Goal: Task Accomplishment & Management: Use online tool/utility

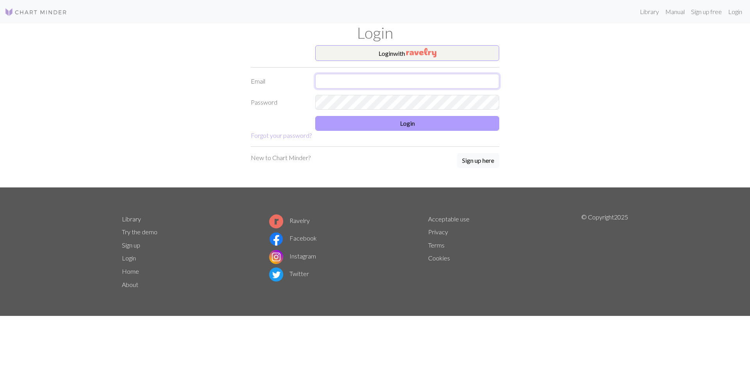
type input "mkhunter166@gmail.com"
click at [407, 122] on button "Login" at bounding box center [407, 123] width 184 height 15
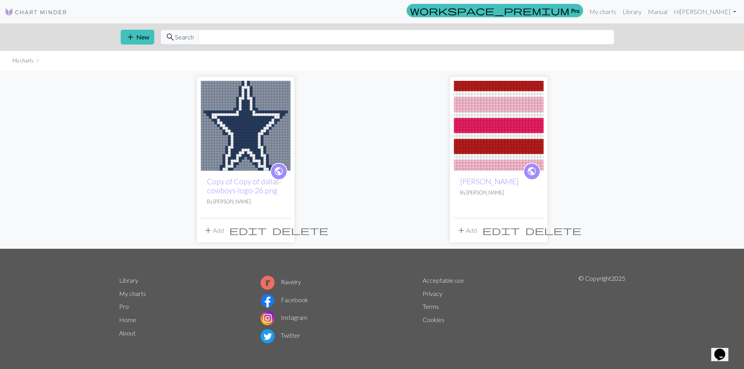
click at [512, 117] on img at bounding box center [499, 126] width 90 height 90
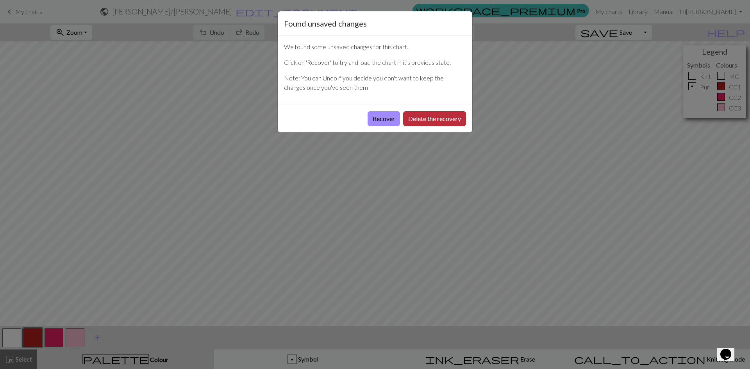
click at [435, 120] on button "Delete the recovery" at bounding box center [434, 118] width 63 height 15
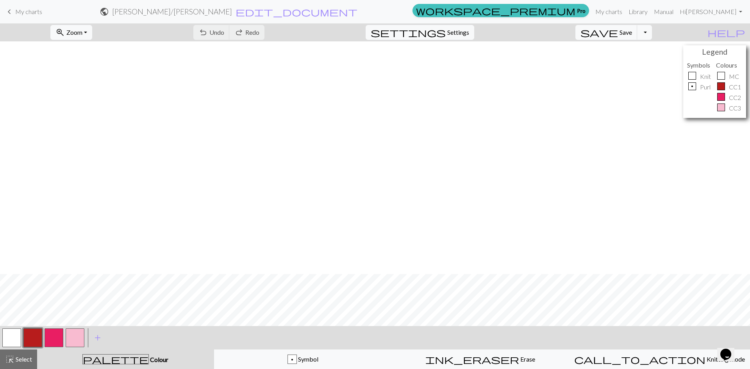
scroll to position [233, 0]
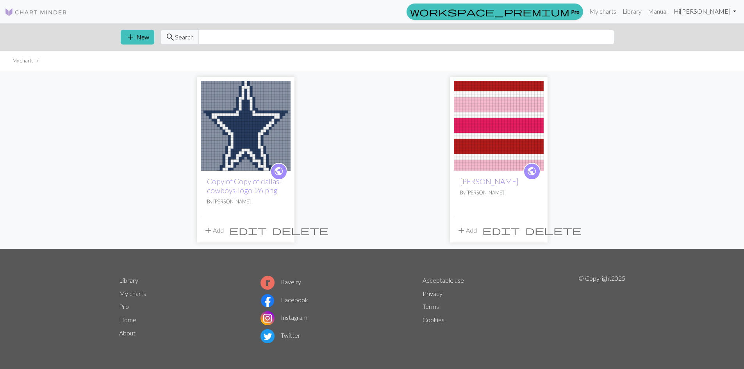
click at [714, 11] on link "Hi Kathy Senkyr" at bounding box center [704, 12] width 69 height 16
click at [702, 58] on link "Logout" at bounding box center [694, 59] width 25 height 16
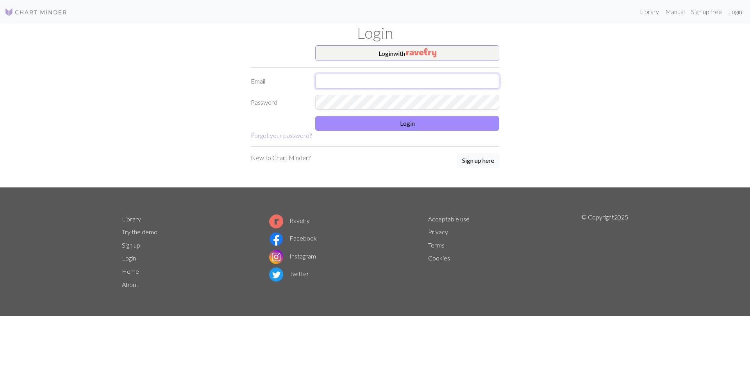
type input "mkhunter166@gmail.com"
click at [410, 125] on button "Login" at bounding box center [407, 123] width 184 height 15
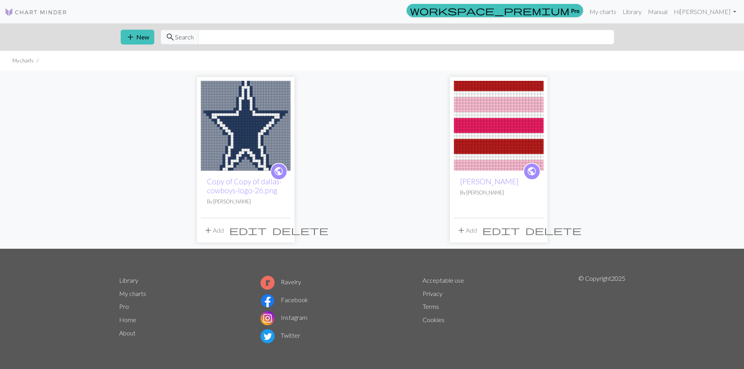
click at [501, 124] on img at bounding box center [499, 126] width 90 height 90
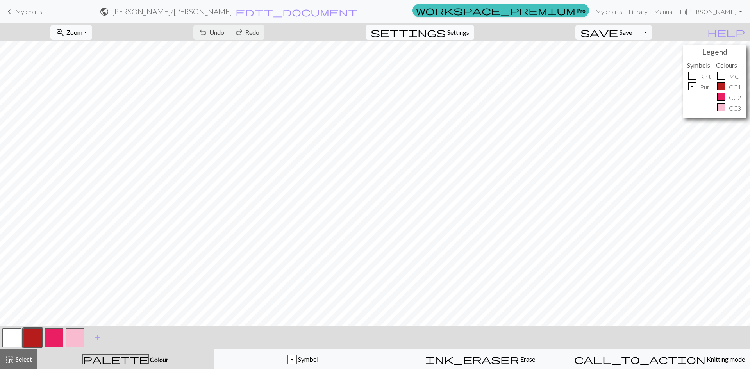
click at [461, 28] on span "Settings" at bounding box center [458, 32] width 22 height 9
select select "aran"
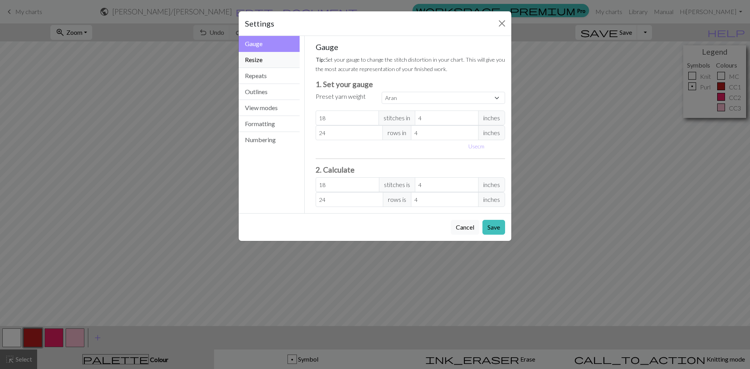
click at [265, 61] on button "Resize" at bounding box center [269, 60] width 61 height 16
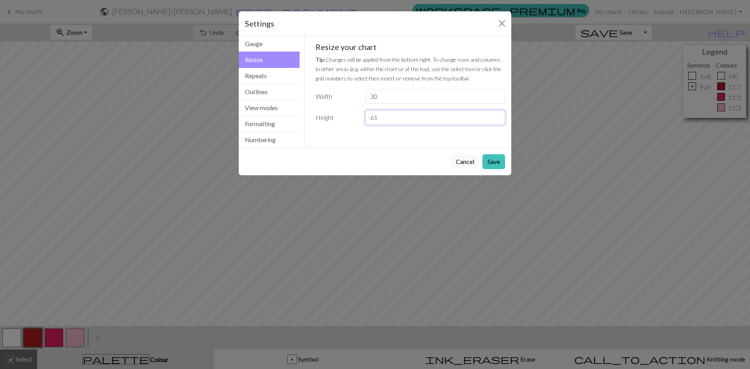
drag, startPoint x: 386, startPoint y: 121, endPoint x: 357, endPoint y: 115, distance: 29.4
click at [357, 115] on div "Height 61" at bounding box center [410, 117] width 199 height 15
type input "47"
click at [492, 162] on button "Save" at bounding box center [493, 161] width 23 height 15
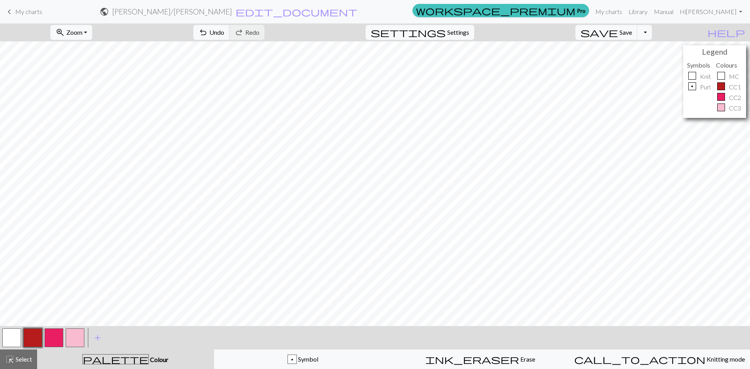
click at [5, 333] on button "button" at bounding box center [11, 337] width 19 height 19
click at [92, 30] on button "zoom_in Zoom Zoom" at bounding box center [71, 32] width 42 height 15
click at [87, 94] on button "50%" at bounding box center [82, 93] width 62 height 12
click at [652, 30] on button "Toggle Dropdown" at bounding box center [644, 32] width 15 height 15
click at [643, 60] on button "save_alt Download" at bounding box center [586, 62] width 129 height 12
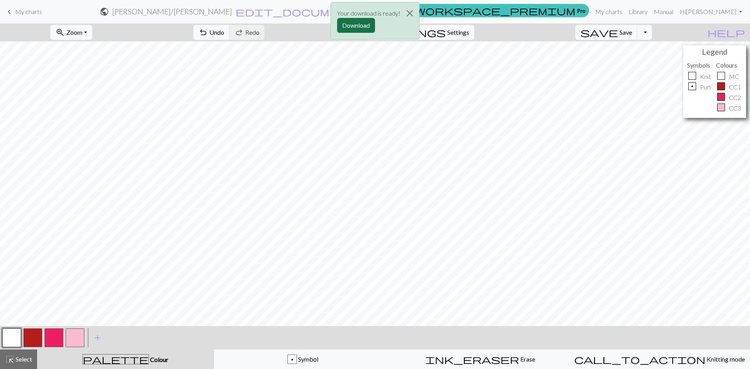
click at [354, 26] on button "Download" at bounding box center [356, 25] width 38 height 15
click at [409, 12] on form "public Isabel / Isabel edit_document Edit settings" at bounding box center [228, 11] width 361 height 15
click at [618, 34] on span "save" at bounding box center [598, 32] width 37 height 11
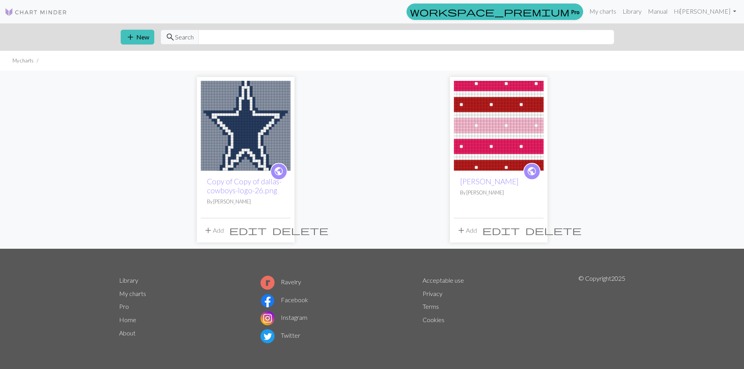
click at [497, 121] on img at bounding box center [499, 126] width 90 height 90
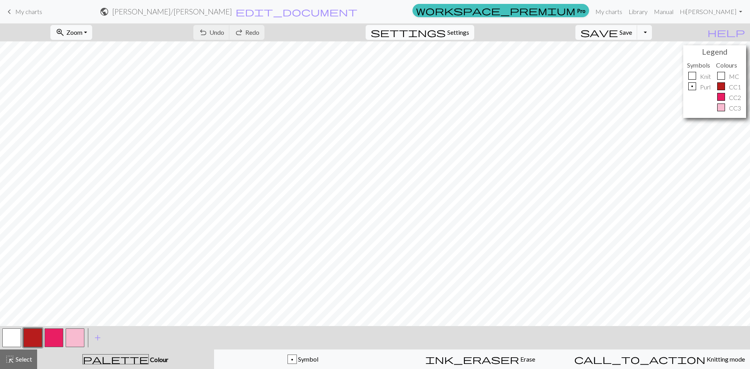
click at [460, 30] on span "Settings" at bounding box center [458, 32] width 22 height 9
select select "aran"
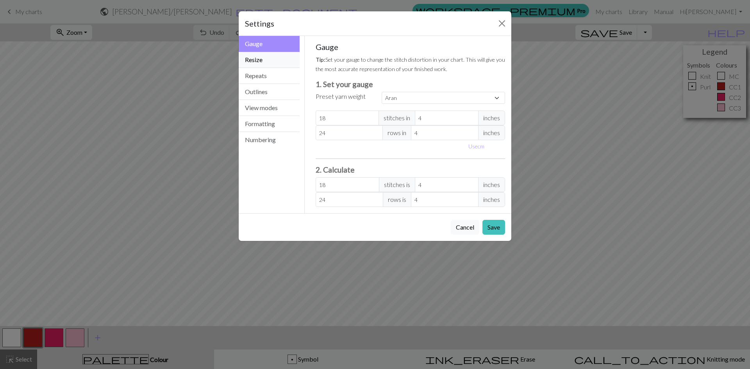
click at [269, 55] on button "Resize" at bounding box center [269, 60] width 61 height 16
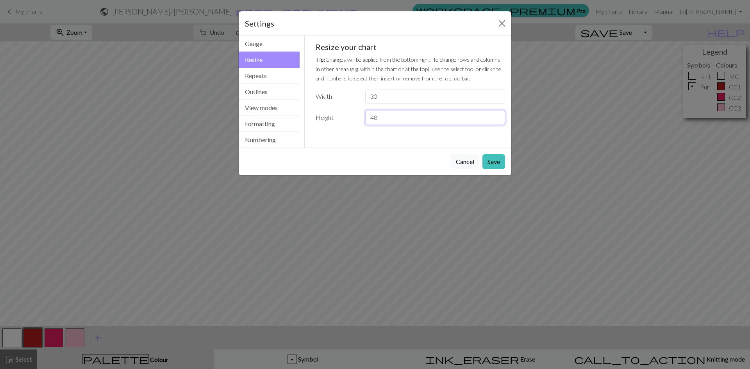
click at [498, 115] on input "48" at bounding box center [435, 117] width 140 height 15
click at [498, 115] on input "49" at bounding box center [435, 117] width 140 height 15
click at [498, 115] on input "50" at bounding box center [435, 117] width 140 height 15
click at [498, 115] on input "51" at bounding box center [435, 117] width 140 height 15
click at [498, 115] on input "52" at bounding box center [435, 117] width 140 height 15
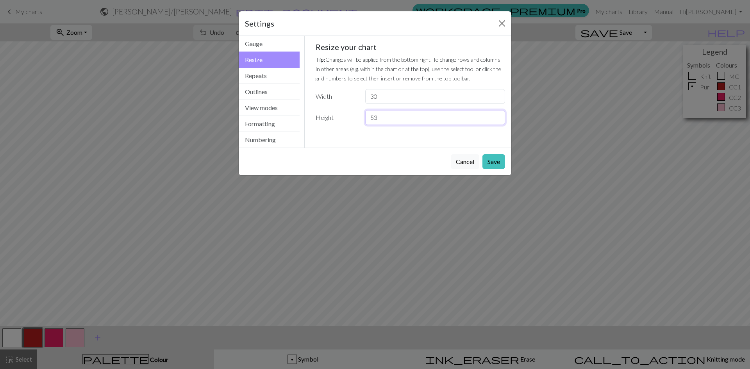
type input "53"
click at [498, 115] on input "53" at bounding box center [435, 117] width 140 height 15
click at [494, 164] on button "Save" at bounding box center [493, 161] width 23 height 15
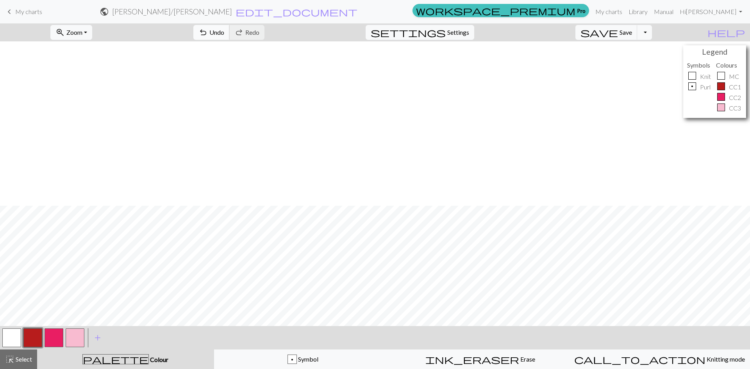
scroll to position [170, 0]
click at [69, 337] on button "button" at bounding box center [75, 337] width 19 height 19
click at [11, 334] on button "button" at bounding box center [11, 337] width 19 height 19
click at [28, 339] on button "button" at bounding box center [32, 337] width 19 height 19
click at [14, 337] on button "button" at bounding box center [11, 337] width 19 height 19
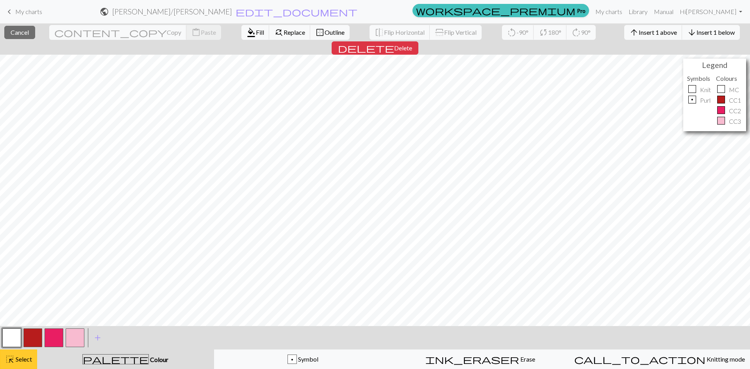
click at [23, 356] on span "Select" at bounding box center [23, 358] width 18 height 7
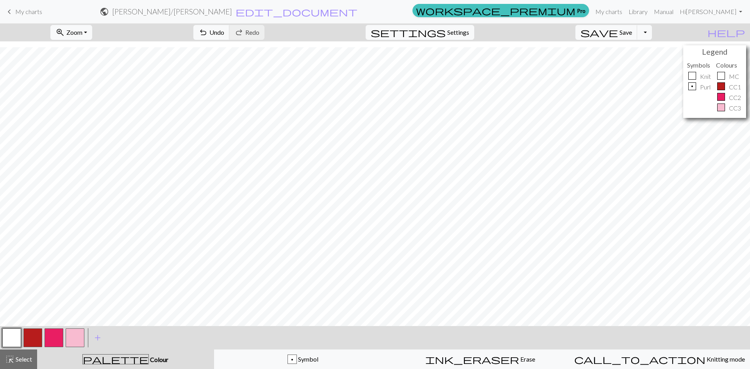
drag, startPoint x: 28, startPoint y: 340, endPoint x: 50, endPoint y: 323, distance: 27.6
click at [28, 337] on button "button" at bounding box center [32, 337] width 19 height 19
click at [49, 339] on button "button" at bounding box center [54, 337] width 19 height 19
drag, startPoint x: 6, startPoint y: 340, endPoint x: 13, endPoint y: 331, distance: 10.9
click at [7, 340] on button "button" at bounding box center [11, 337] width 19 height 19
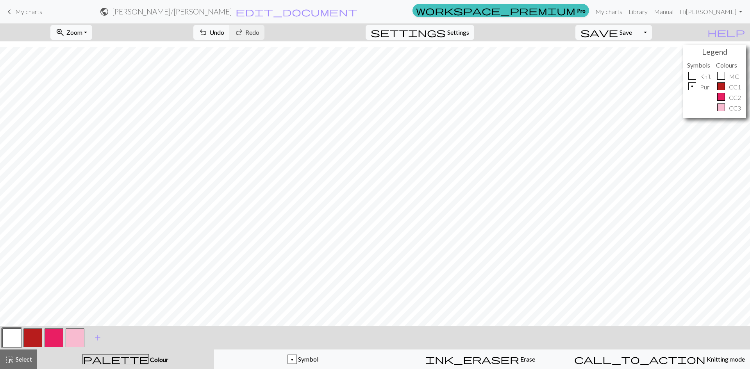
click at [51, 343] on button "button" at bounding box center [54, 337] width 19 height 19
click at [11, 336] on button "button" at bounding box center [11, 337] width 19 height 19
click at [79, 340] on button "button" at bounding box center [75, 337] width 19 height 19
drag, startPoint x: 10, startPoint y: 333, endPoint x: 34, endPoint y: 323, distance: 26.3
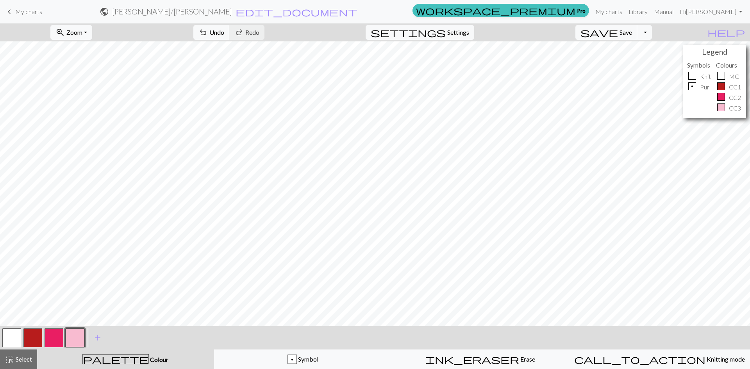
click at [11, 332] on button "button" at bounding box center [11, 337] width 19 height 19
drag, startPoint x: 77, startPoint y: 336, endPoint x: 89, endPoint y: 324, distance: 16.6
click at [77, 335] on button "button" at bounding box center [75, 337] width 19 height 19
click at [32, 340] on button "button" at bounding box center [32, 337] width 19 height 19
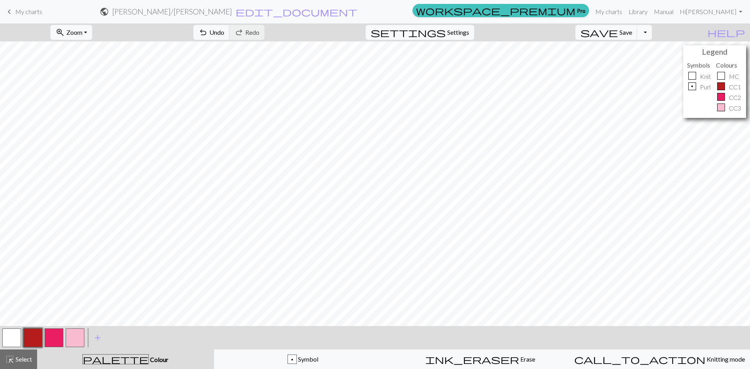
click at [9, 334] on button "button" at bounding box center [11, 337] width 19 height 19
click at [53, 337] on button "button" at bounding box center [54, 337] width 19 height 19
click at [37, 340] on button "button" at bounding box center [32, 337] width 19 height 19
click at [51, 340] on button "button" at bounding box center [54, 337] width 19 height 19
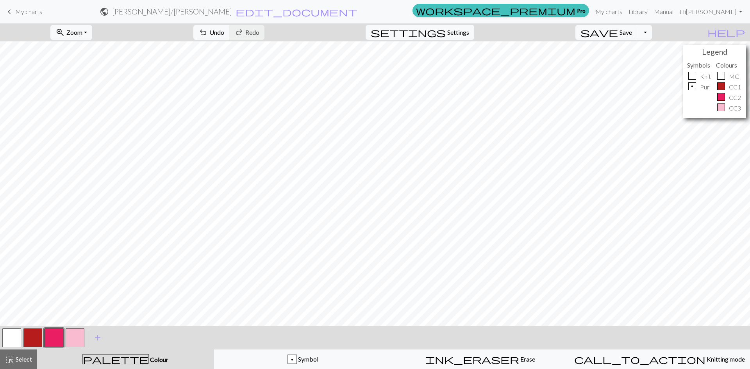
click at [11, 332] on button "button" at bounding box center [11, 337] width 19 height 19
click at [618, 30] on span "save" at bounding box center [598, 32] width 37 height 11
click at [652, 34] on button "Toggle Dropdown" at bounding box center [644, 32] width 15 height 15
click at [639, 58] on button "save_alt Download" at bounding box center [586, 62] width 129 height 12
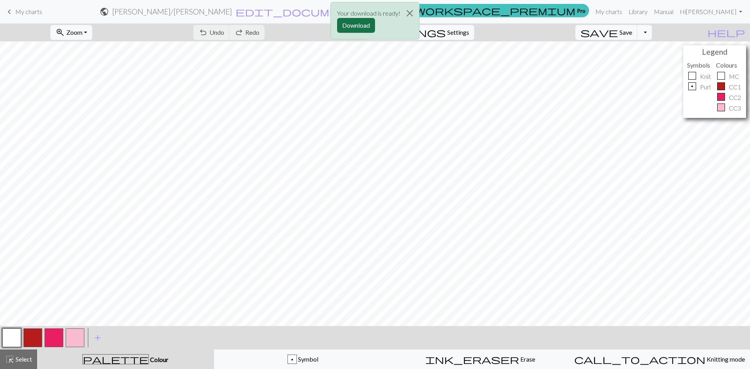
click at [349, 25] on button "Download" at bounding box center [356, 25] width 38 height 15
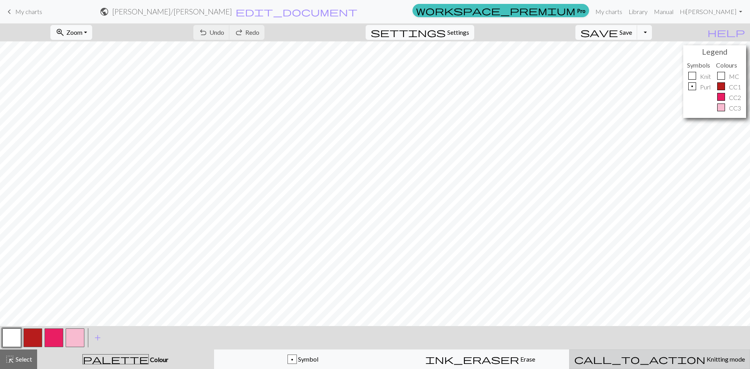
click at [705, 362] on span "Knitting mode" at bounding box center [724, 358] width 39 height 7
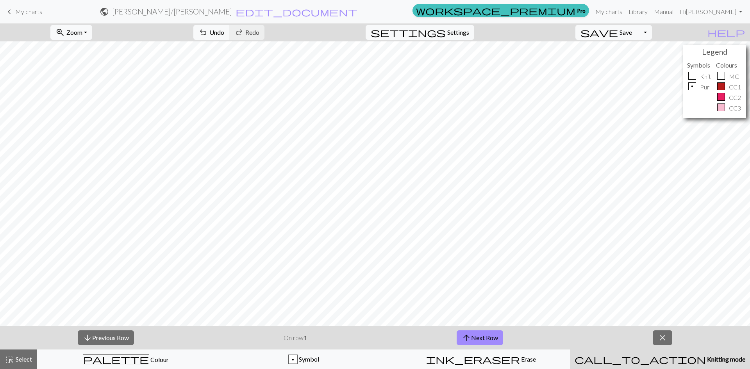
click at [706, 362] on span "Knitting mode" at bounding box center [725, 358] width 39 height 7
click at [661, 337] on span "close" at bounding box center [662, 337] width 9 height 11
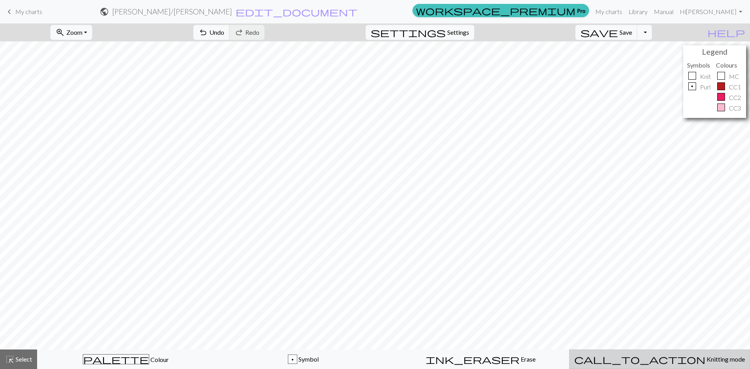
click at [705, 362] on span "Knitting mode" at bounding box center [724, 358] width 39 height 7
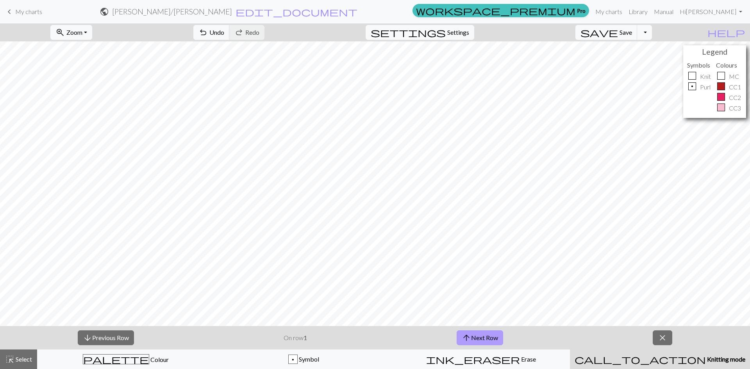
click at [479, 337] on button "arrow_upward Next Row" at bounding box center [479, 337] width 46 height 15
click at [482, 340] on button "arrow_upward Next Row" at bounding box center [479, 337] width 46 height 15
click at [660, 339] on span "close" at bounding box center [662, 337] width 9 height 11
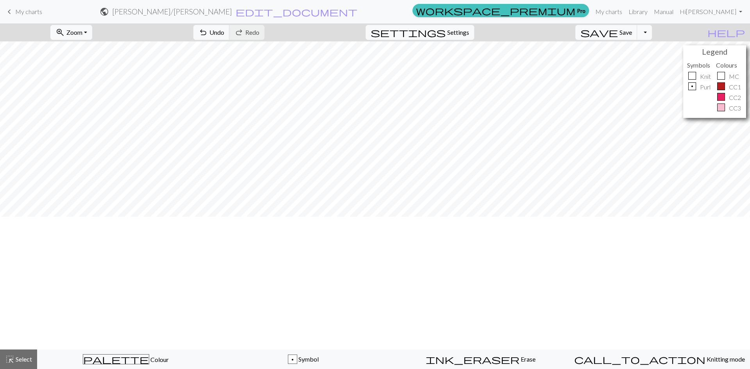
scroll to position [0, 0]
click at [618, 29] on span "save" at bounding box center [598, 32] width 37 height 11
